Goal: Communication & Community: Ask a question

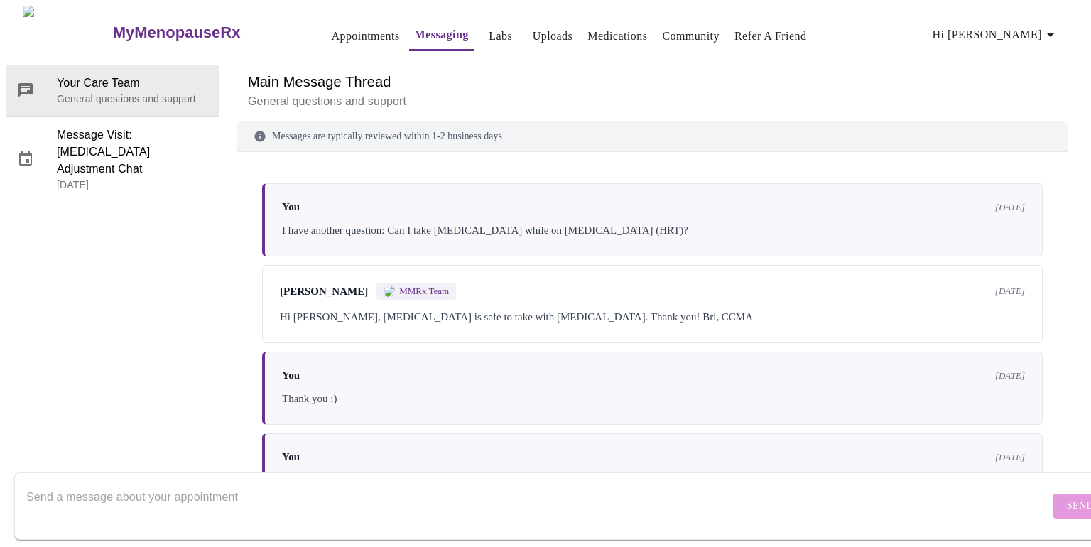
scroll to position [5241, 0]
